Goal: Task Accomplishment & Management: Use online tool/utility

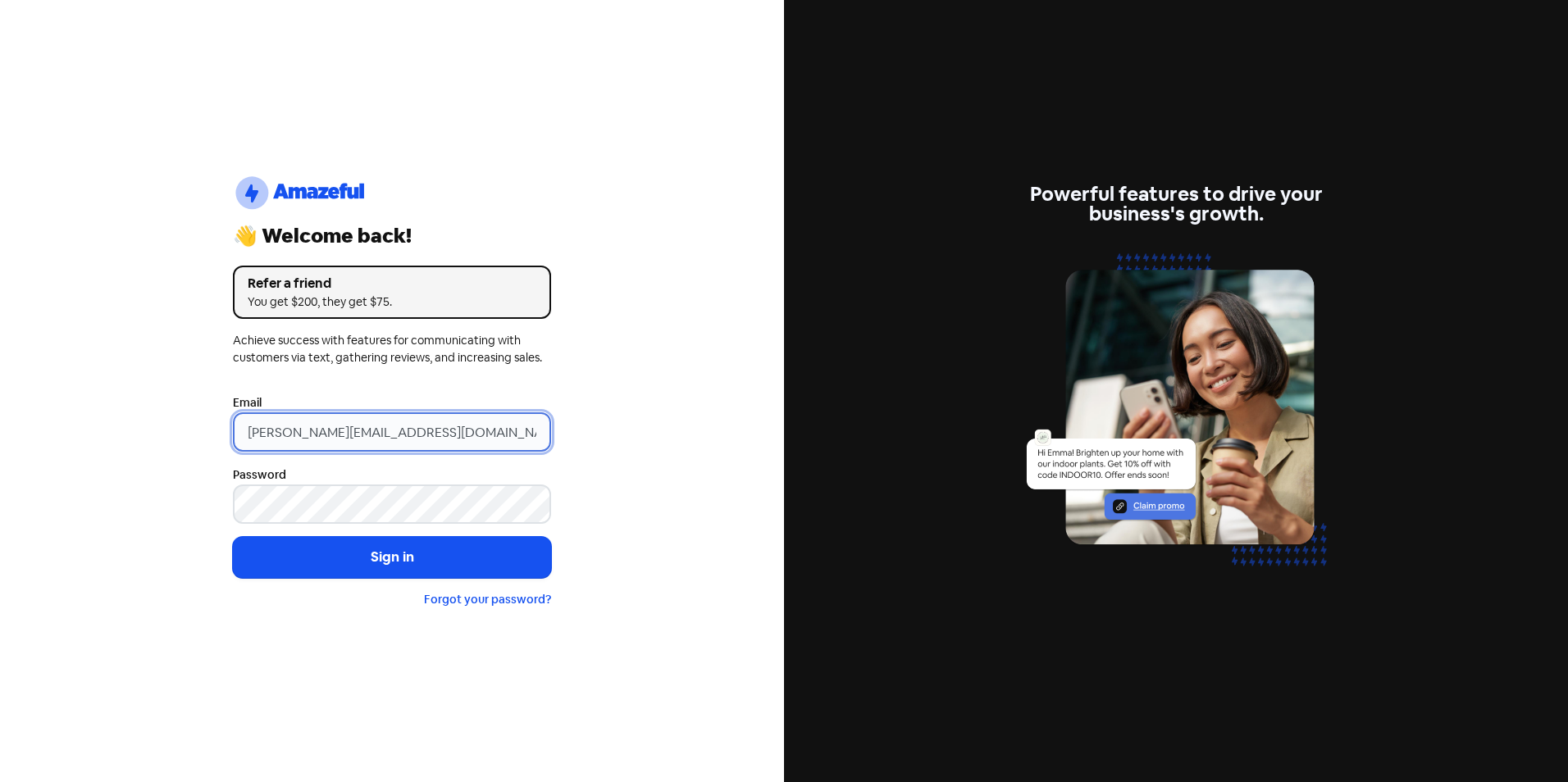
drag, startPoint x: 279, startPoint y: 430, endPoint x: 221, endPoint y: 430, distance: 58.0
click at [220, 430] on div "logo-amazeful_Logo 👋 Welcome back! Refer a friend You get $200, they get $75. A…" at bounding box center [392, 391] width 345 height 539
type input "[EMAIL_ADDRESS][DOMAIN_NAME]"
click at [233, 537] on button "Sign in" at bounding box center [392, 558] width 318 height 41
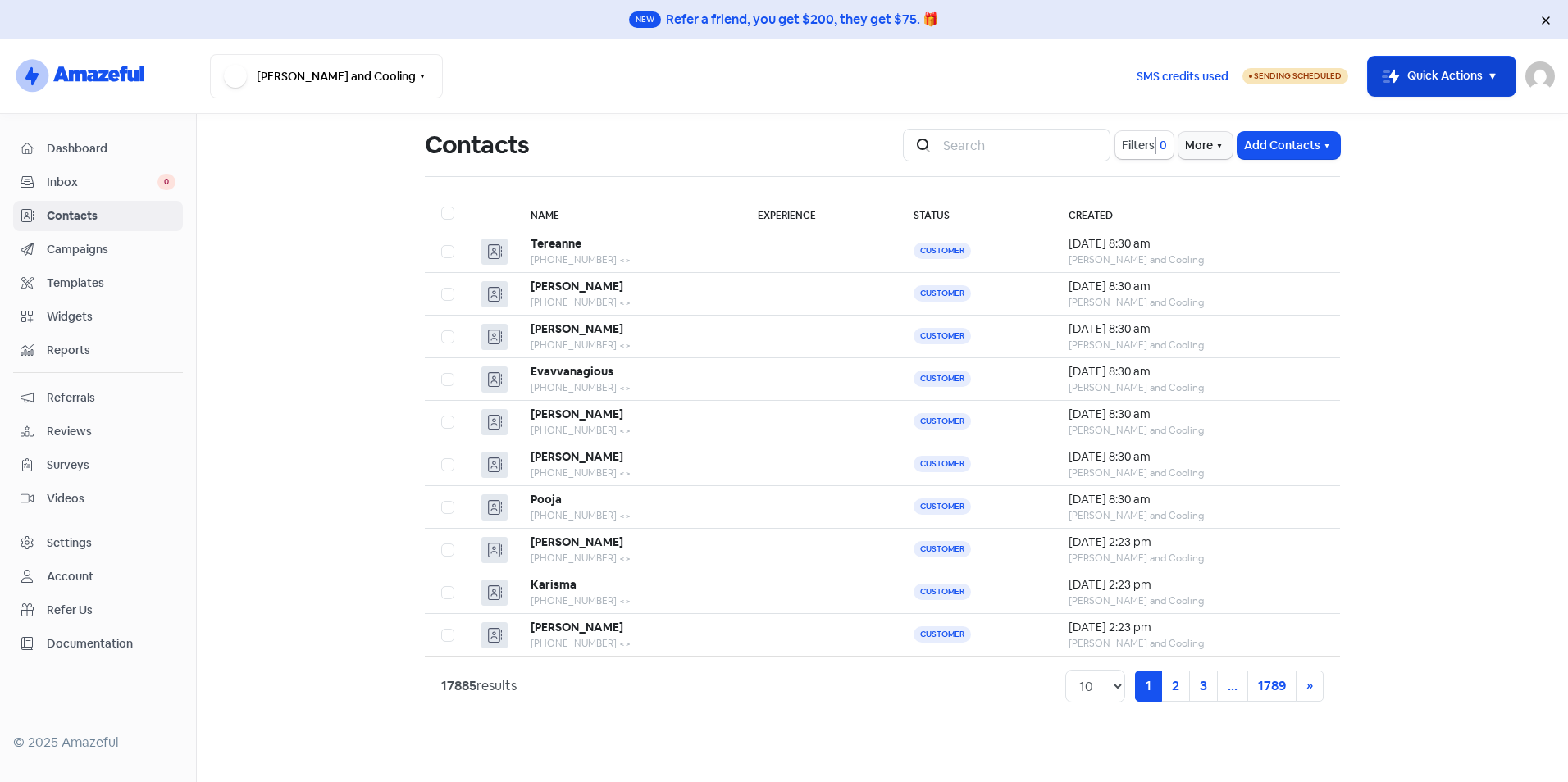
click at [1469, 59] on button "Icon For Thunder-move Quick Actions" at bounding box center [1441, 76] width 147 height 39
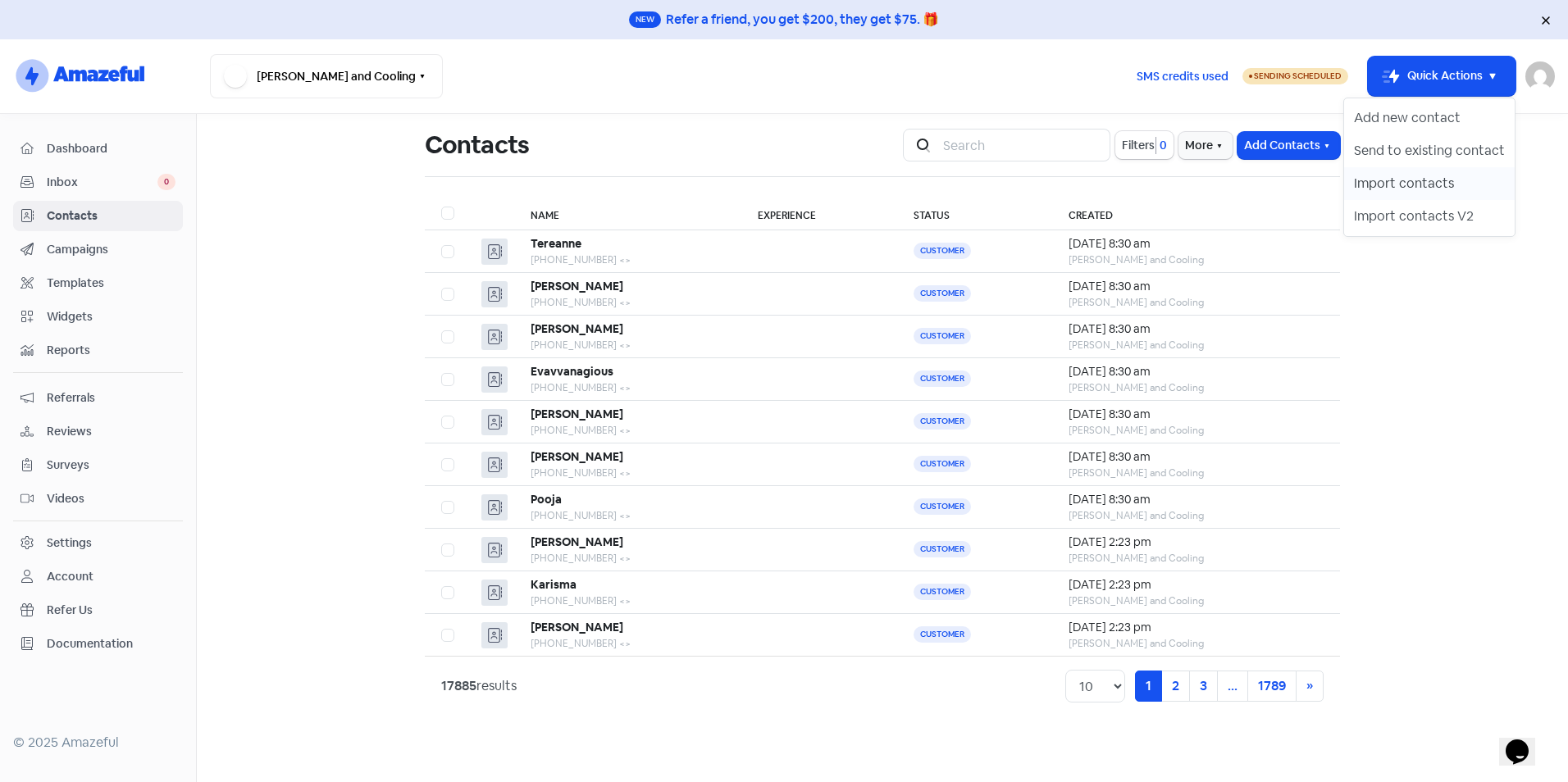
click at [1413, 184] on button "Import contacts" at bounding box center [1429, 183] width 171 height 33
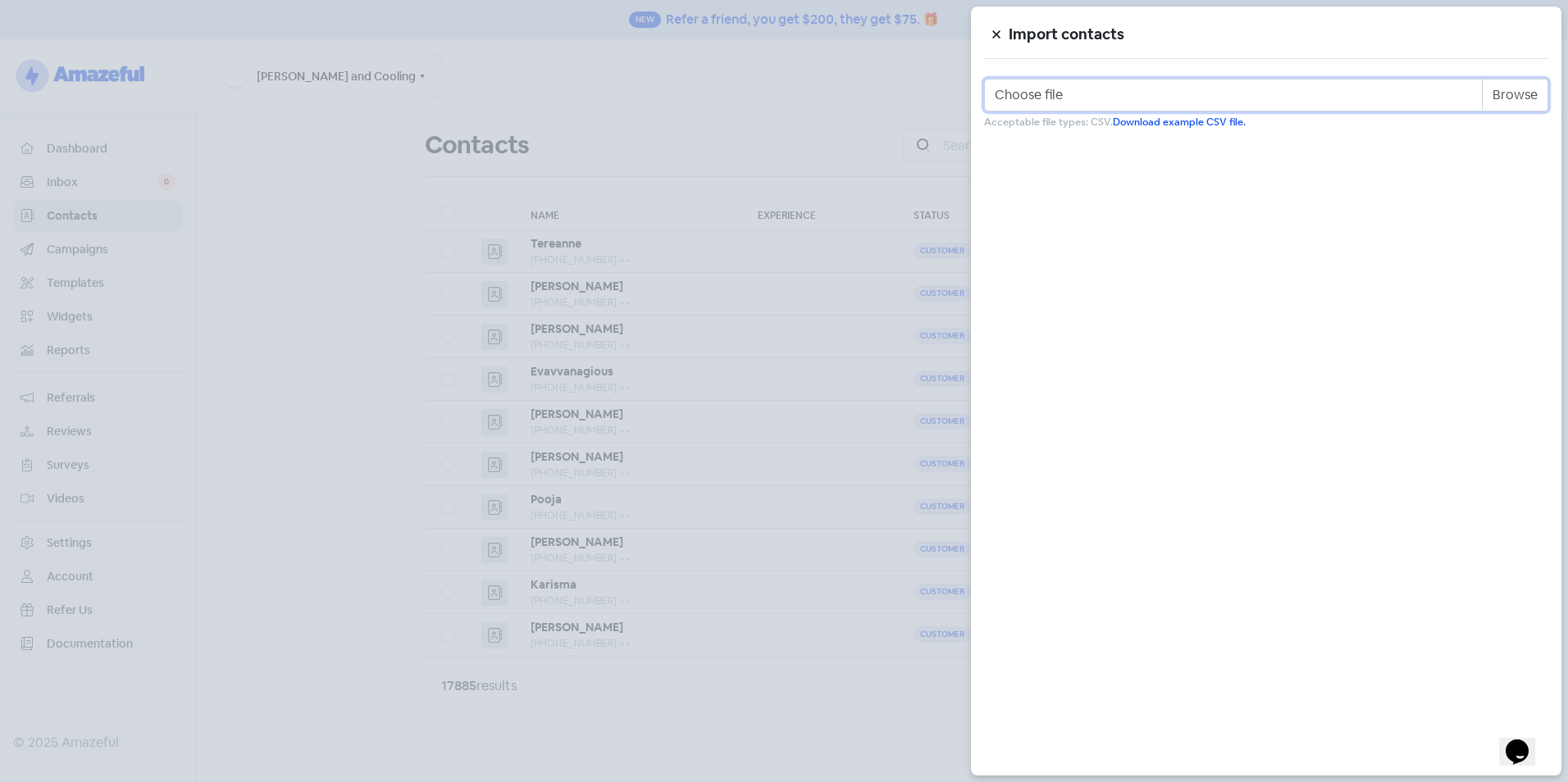
click at [1520, 101] on input "Choose file" at bounding box center [1265, 95] width 564 height 33
type input "C:\fakepath\Review Template.csv"
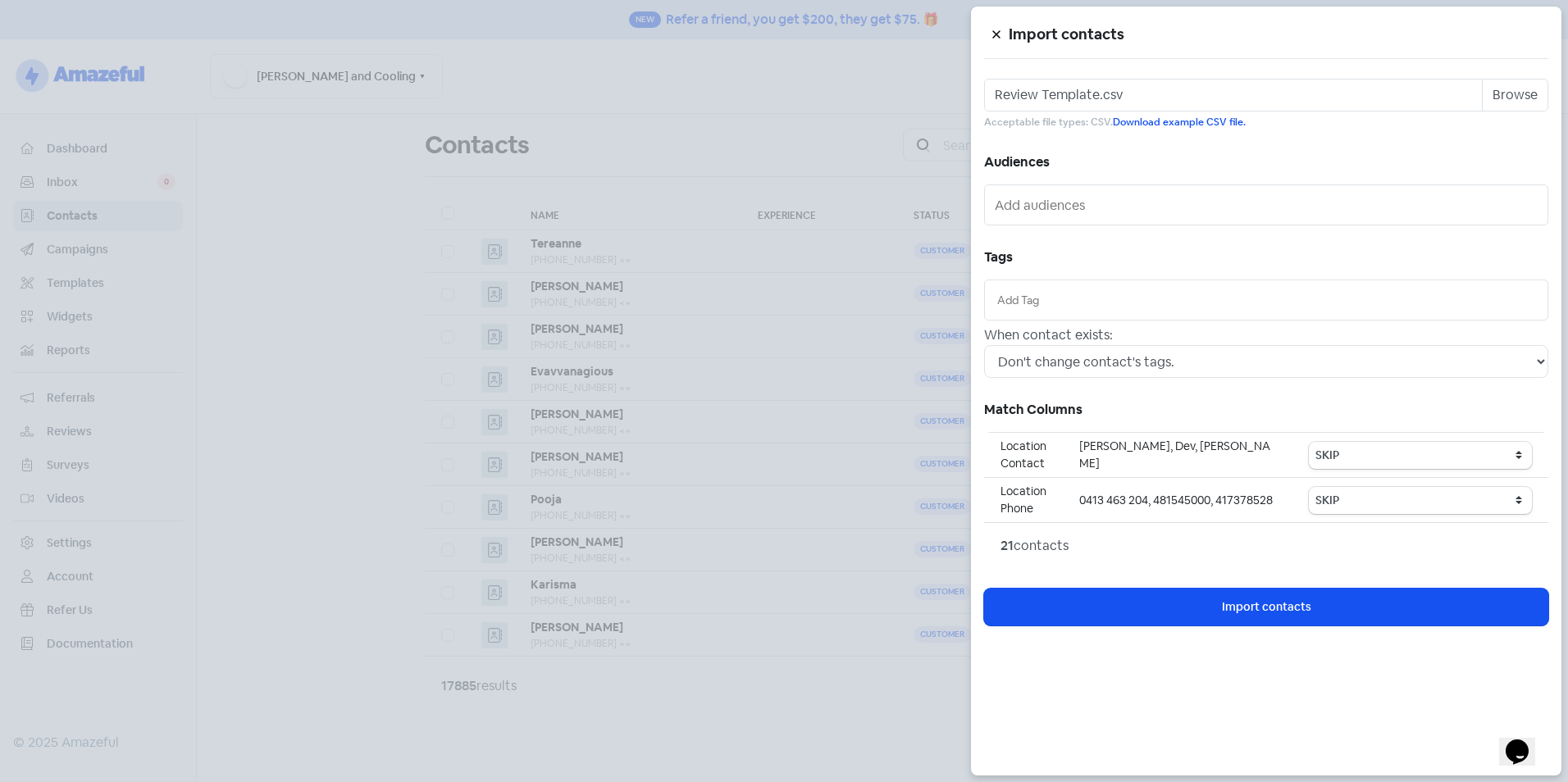
drag, startPoint x: 1041, startPoint y: 281, endPoint x: 1041, endPoint y: 302, distance: 21.0
click at [1041, 282] on div at bounding box center [1265, 300] width 564 height 41
click at [1041, 302] on input "text" at bounding box center [1266, 300] width 538 height 18
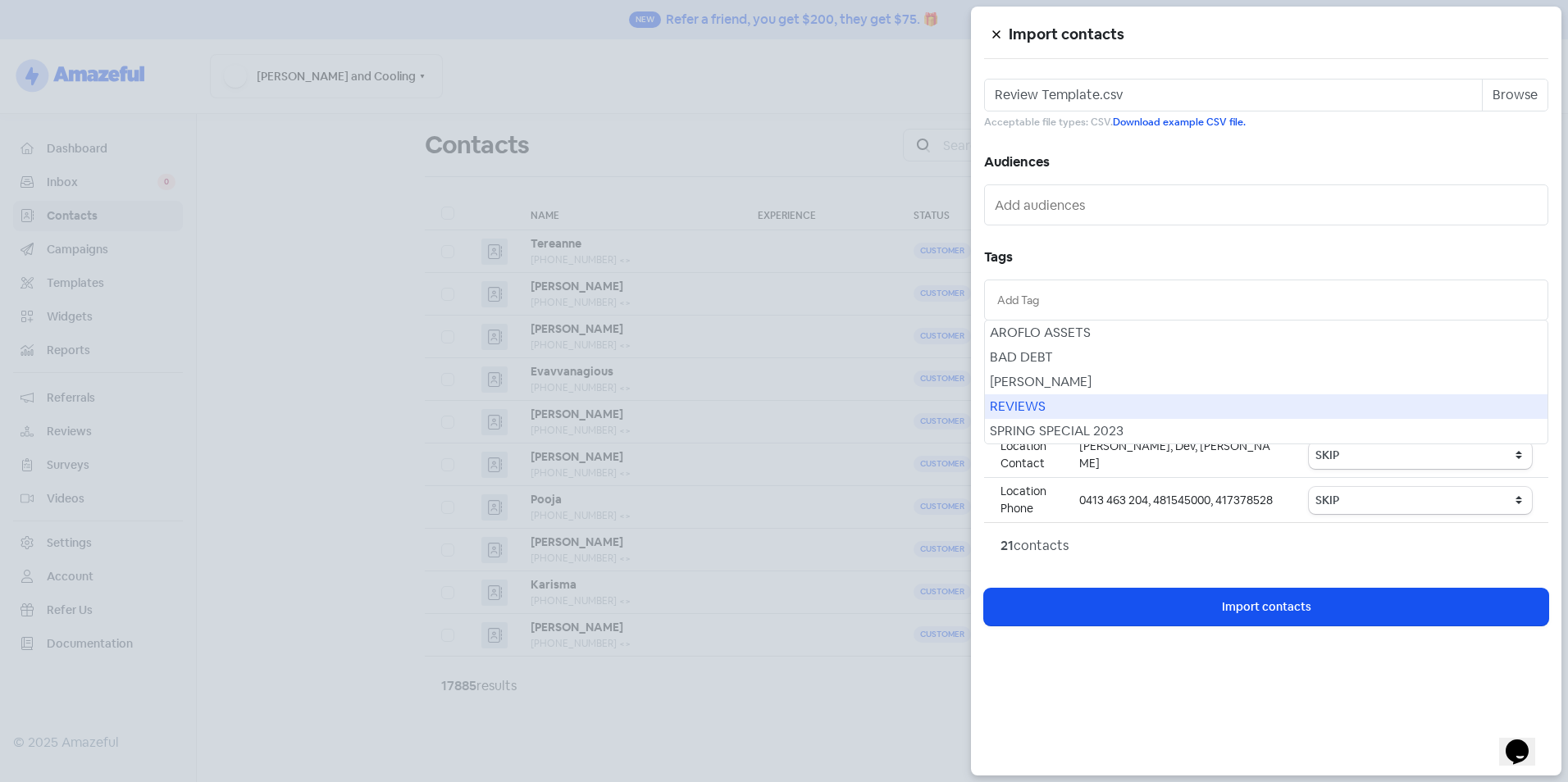
click at [1033, 406] on div "REVIEWS" at bounding box center [1266, 406] width 563 height 25
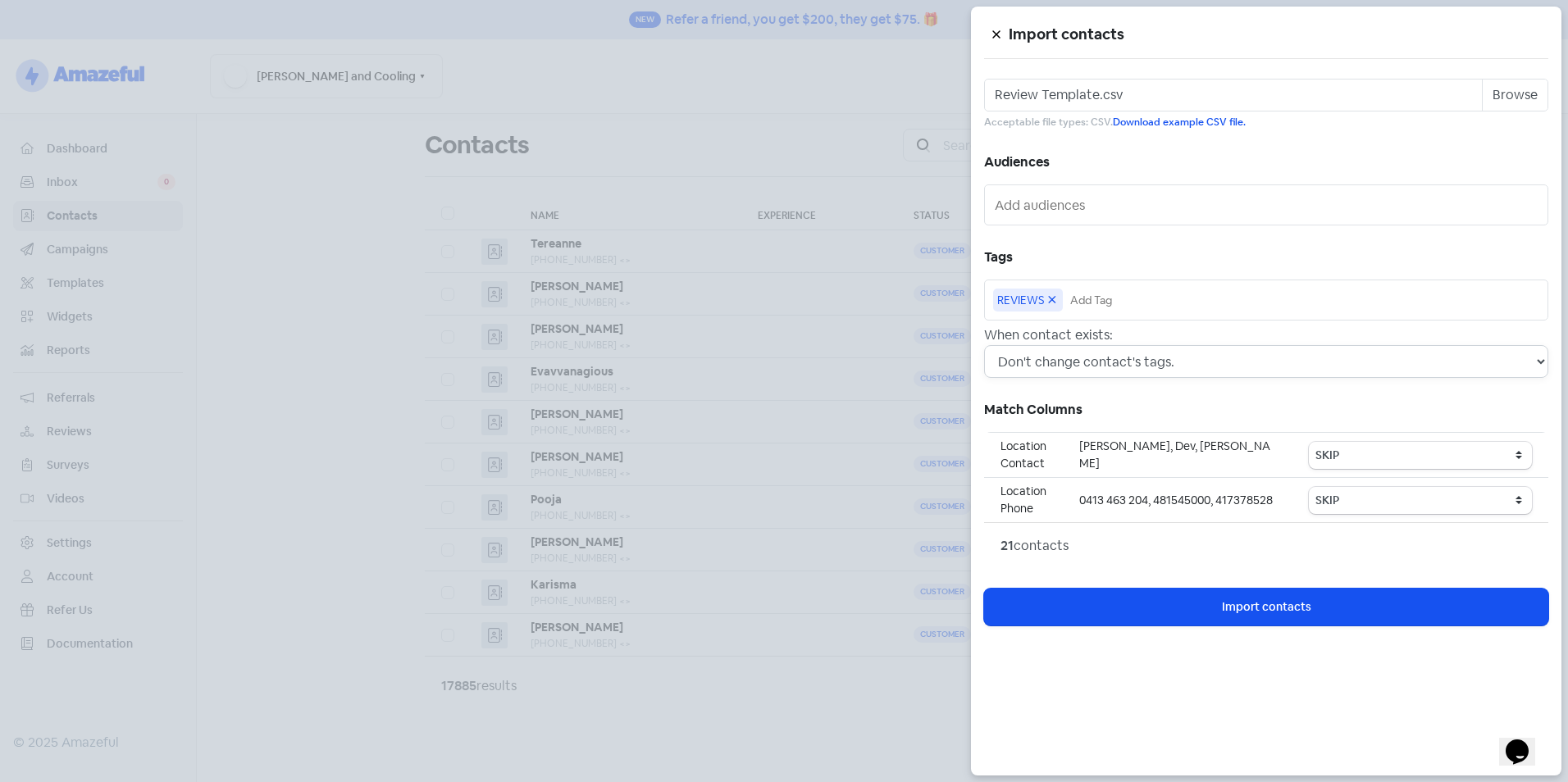
drag, startPoint x: 1119, startPoint y: 360, endPoint x: 1125, endPoint y: 373, distance: 14.3
click at [1119, 360] on select "Don't change contact's tags. Don't change contact's existing tags, but add new …" at bounding box center [1265, 361] width 564 height 33
select select "2"
click at [983, 346] on select "Don't change contact's tags. Don't change contact's existing tags, but add new …" at bounding box center [1265, 361] width 564 height 33
drag, startPoint x: 1409, startPoint y: 457, endPoint x: 1384, endPoint y: 457, distance: 25.0
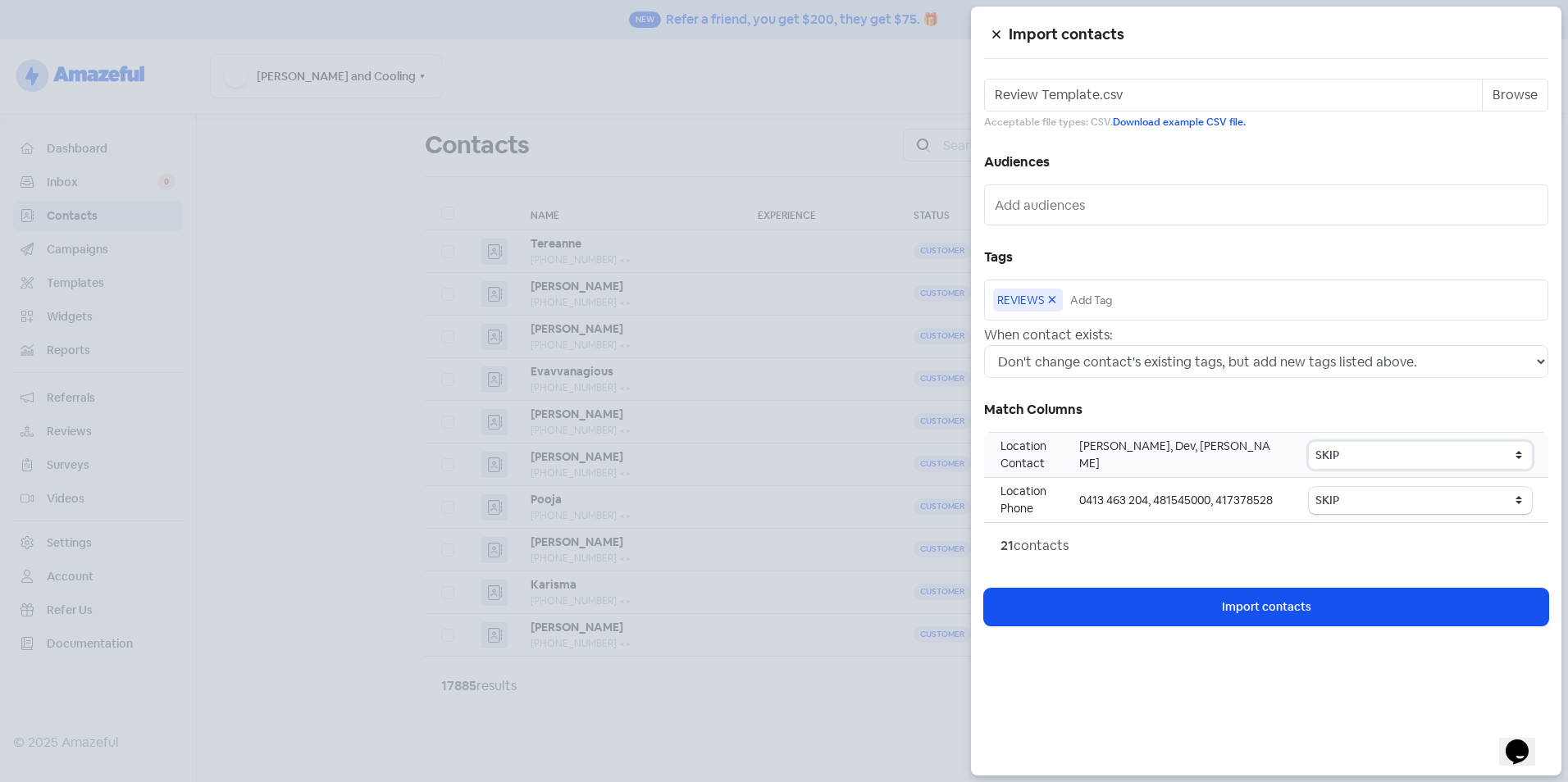
click at [1409, 457] on select "SKIP First name Last name Mobile number Email address Contact status Category 1…" at bounding box center [1420, 455] width 223 height 27
select select "first_name"
click at [1311, 442] on select "SKIP First name Last name Mobile number Email address Contact status Category 1…" at bounding box center [1420, 455] width 223 height 27
drag, startPoint x: 1354, startPoint y: 505, endPoint x: 1349, endPoint y: 491, distance: 14.9
click at [1354, 505] on select "SKIP First name Last name Mobile number Email address Contact status Category 1…" at bounding box center [1420, 500] width 223 height 27
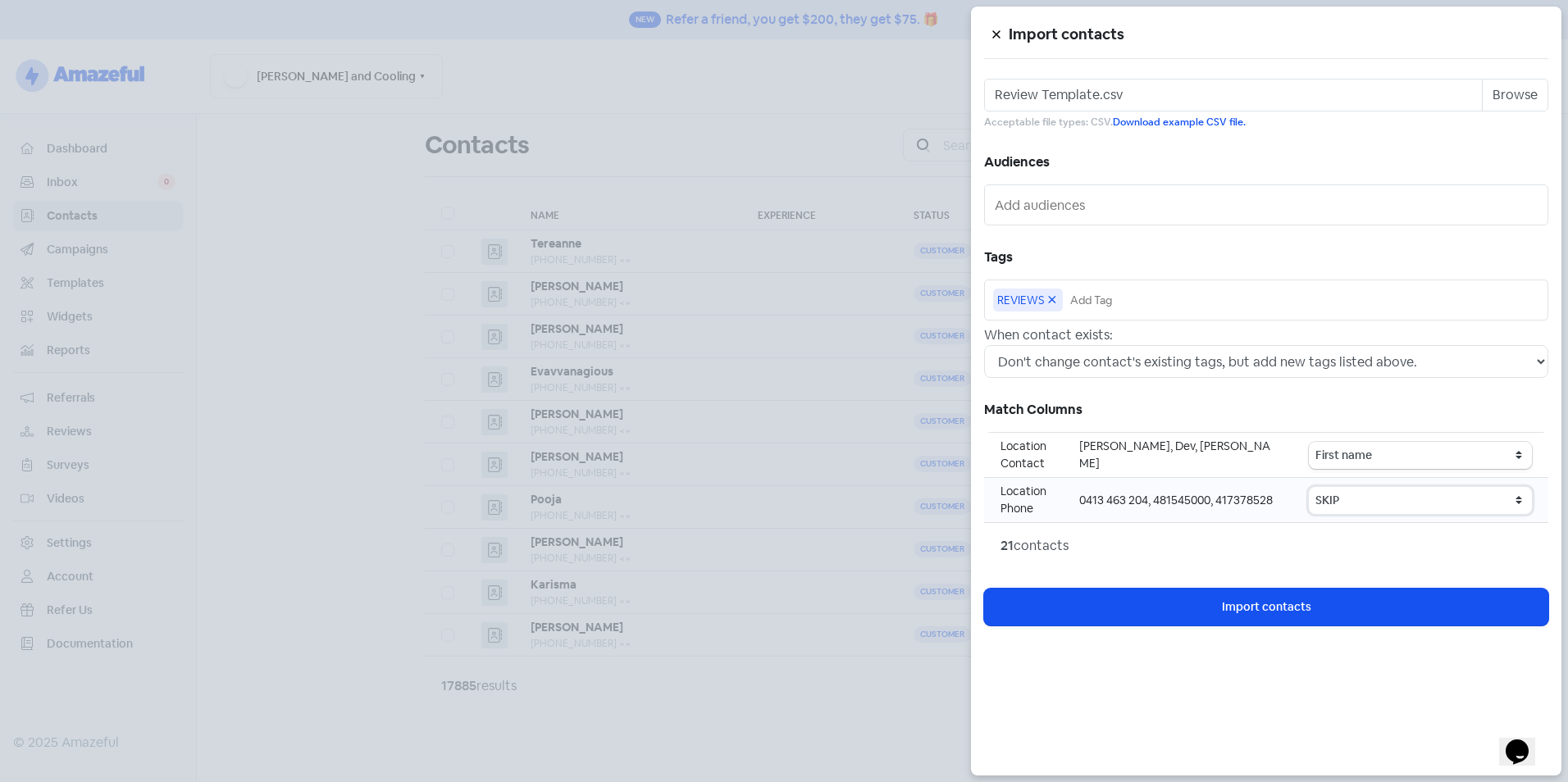
select select "phone"
click at [1311, 487] on select "SKIP First name Last name Mobile number Email address Contact status Category 1…" at bounding box center [1420, 500] width 223 height 27
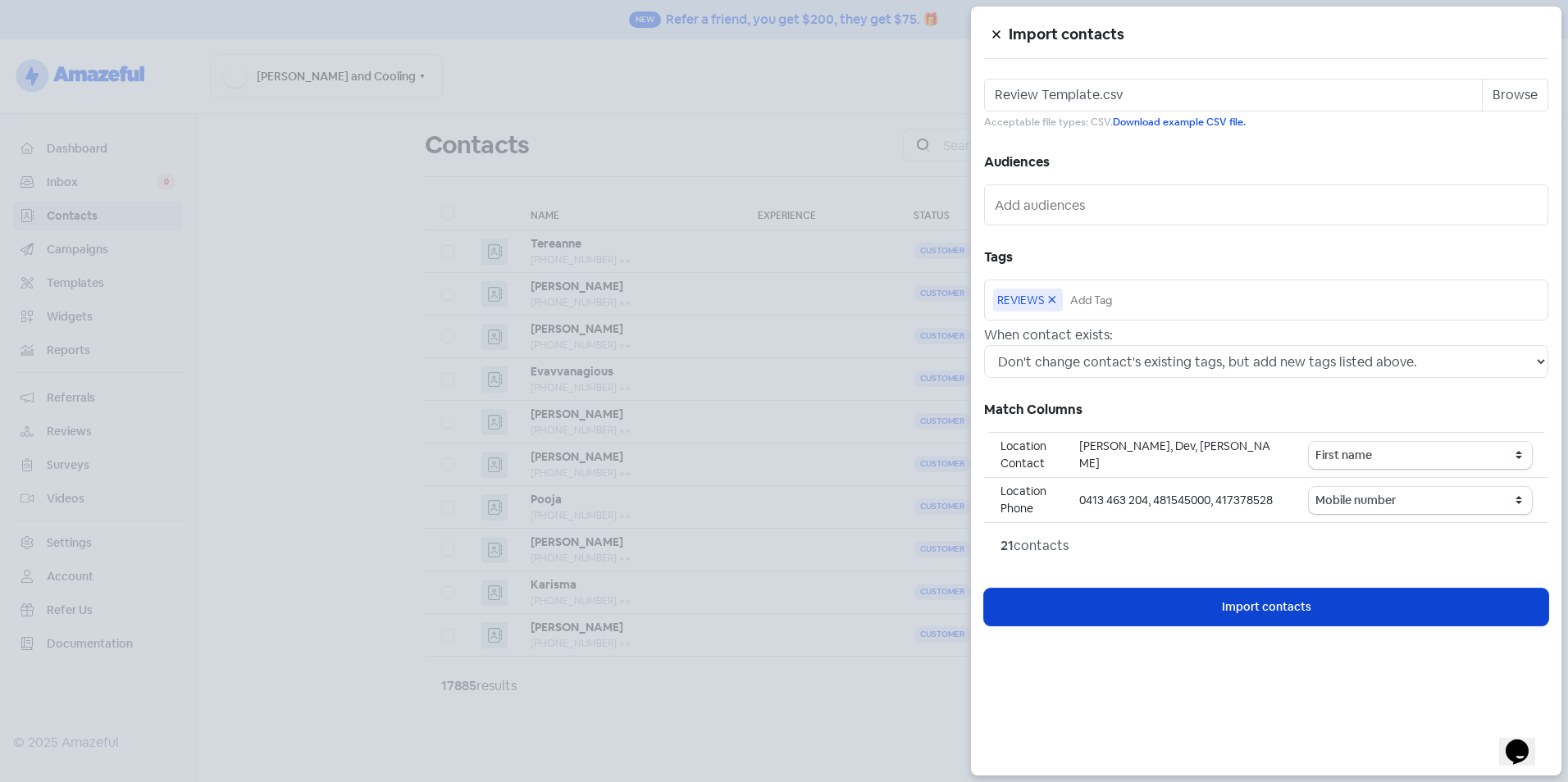
click at [1251, 603] on span "Import contacts" at bounding box center [1266, 606] width 90 height 17
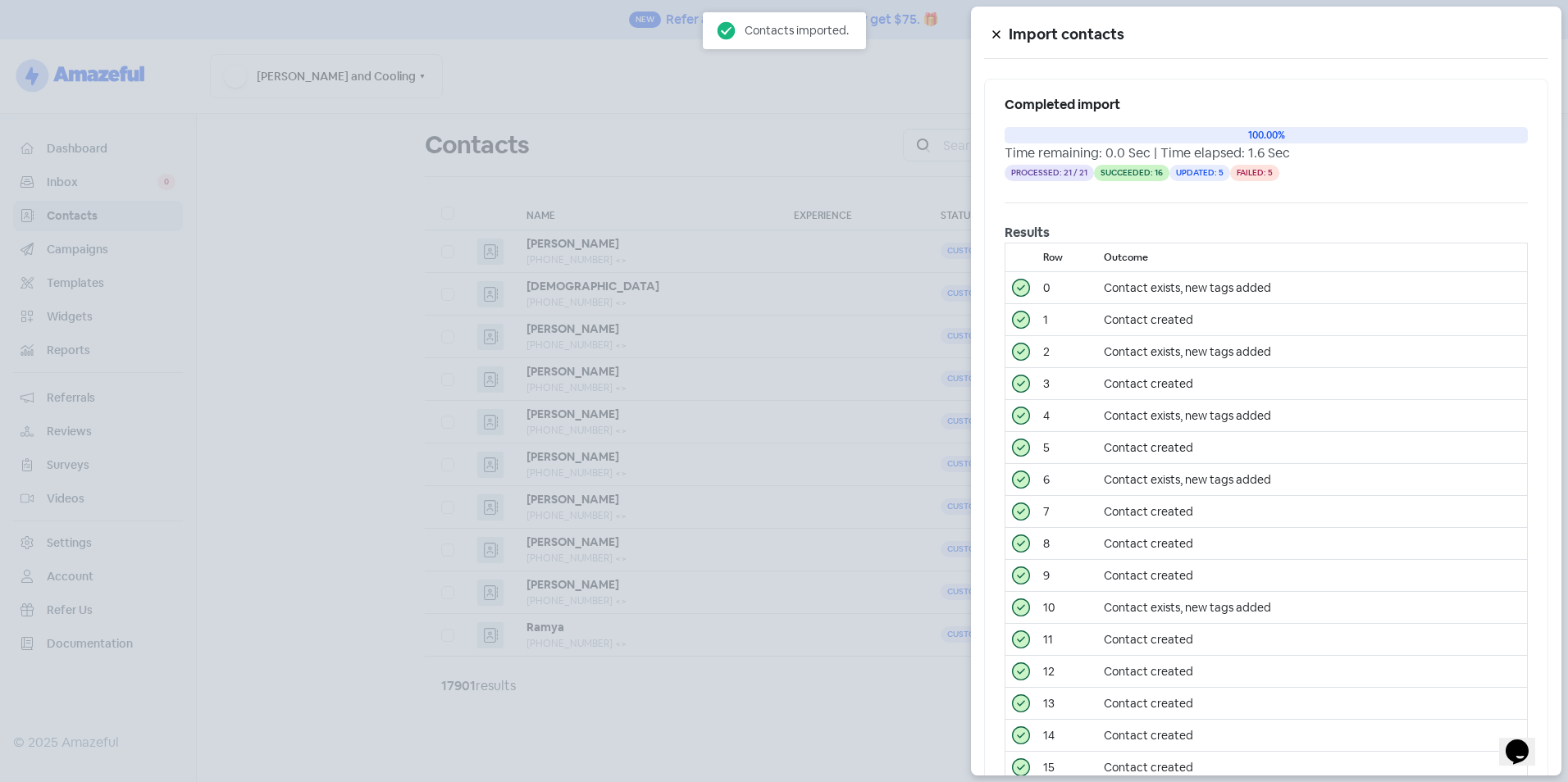
click at [800, 134] on div at bounding box center [784, 391] width 1568 height 782
